Goal: Find specific page/section: Find specific page/section

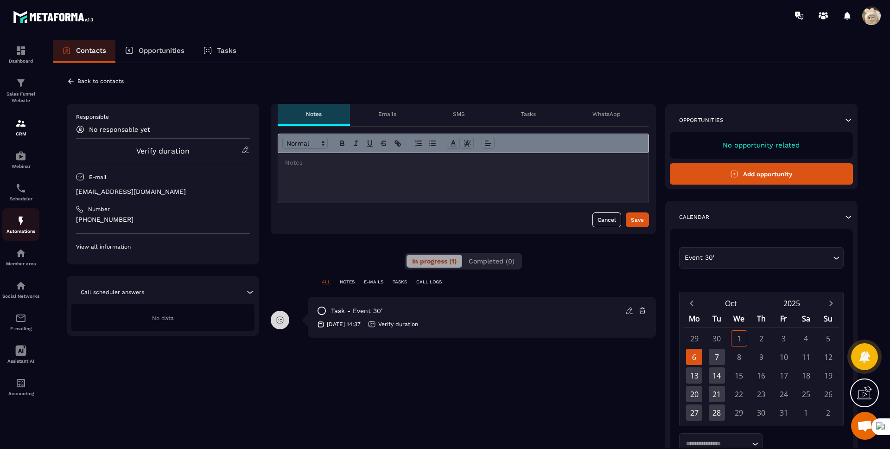
click at [25, 222] on img at bounding box center [20, 220] width 11 height 11
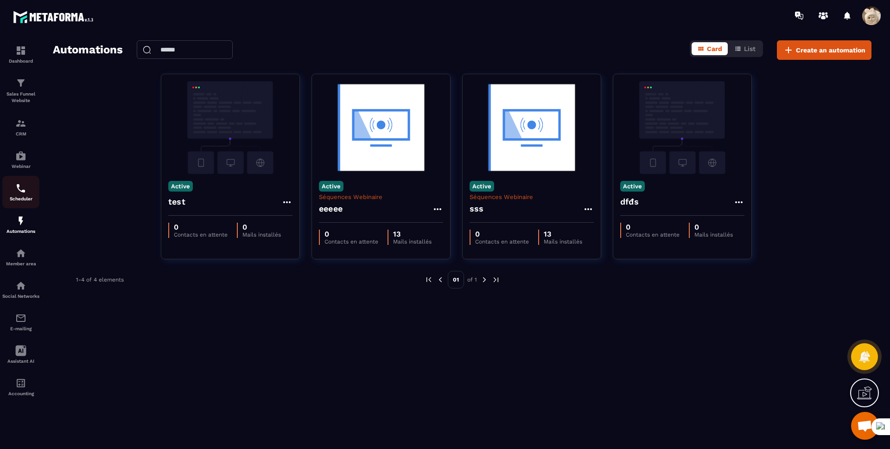
click at [28, 182] on link "Scheduler" at bounding box center [20, 192] width 37 height 32
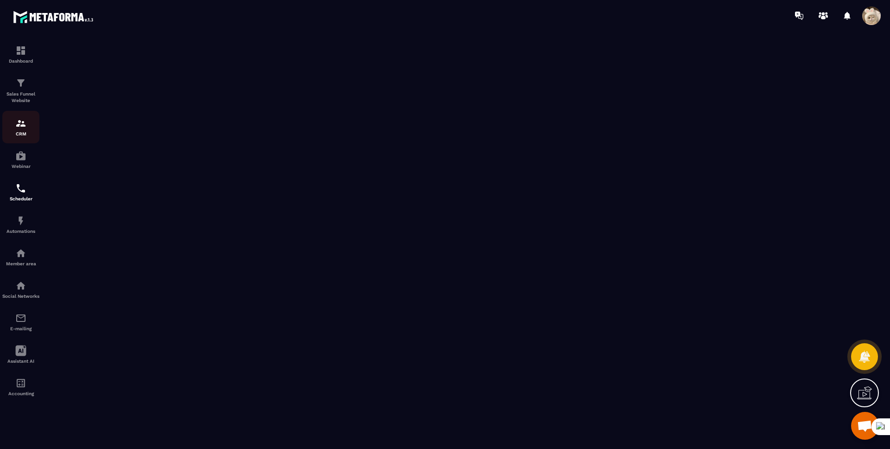
click at [19, 127] on img at bounding box center [20, 123] width 11 height 11
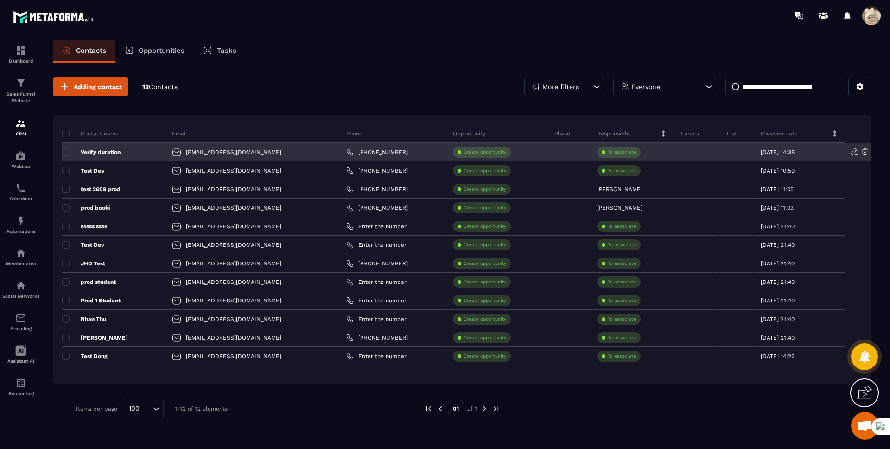
click at [96, 151] on p "Verify duration" at bounding box center [91, 151] width 58 height 7
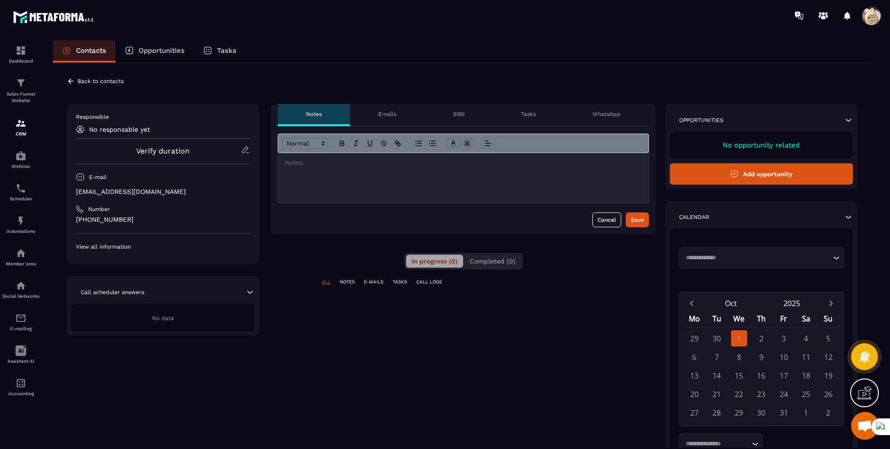
scroll to position [42, 0]
